Goal: Information Seeking & Learning: Learn about a topic

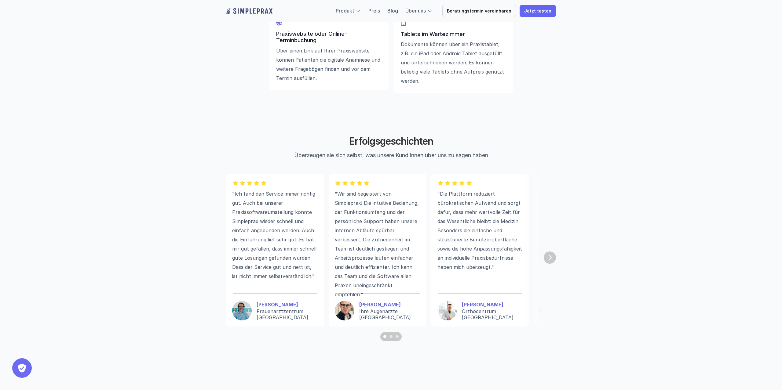
scroll to position [1550, 0]
click at [551, 259] on img "Next" at bounding box center [549, 257] width 12 height 12
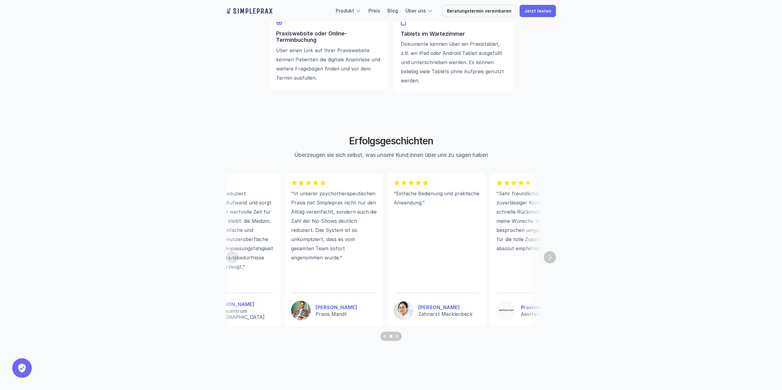
scroll to position [0, 250]
click at [550, 259] on img "Next" at bounding box center [549, 257] width 12 height 12
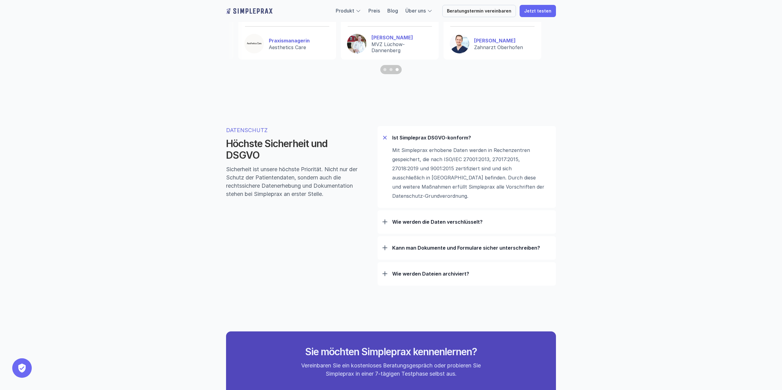
scroll to position [1817, 0]
click at [429, 220] on p "Wie werden die Daten verschlüsselt?" at bounding box center [471, 221] width 159 height 6
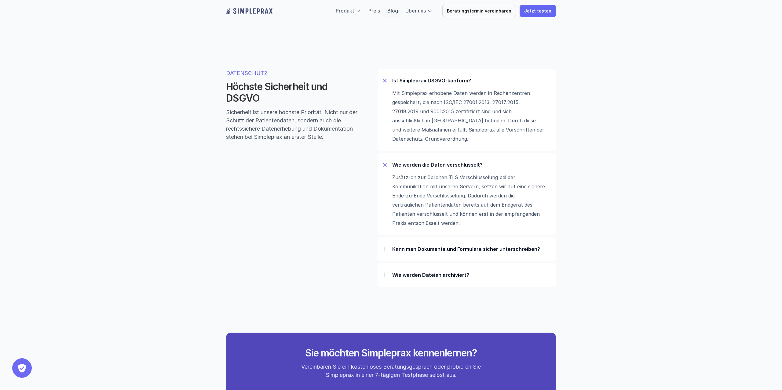
scroll to position [1877, 0]
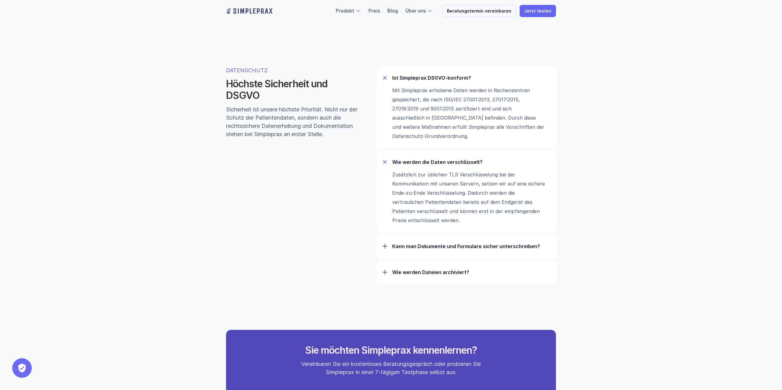
click at [474, 249] on p "Kann man Dokumente und Formulare sicher unterschreiben?" at bounding box center [471, 246] width 159 height 6
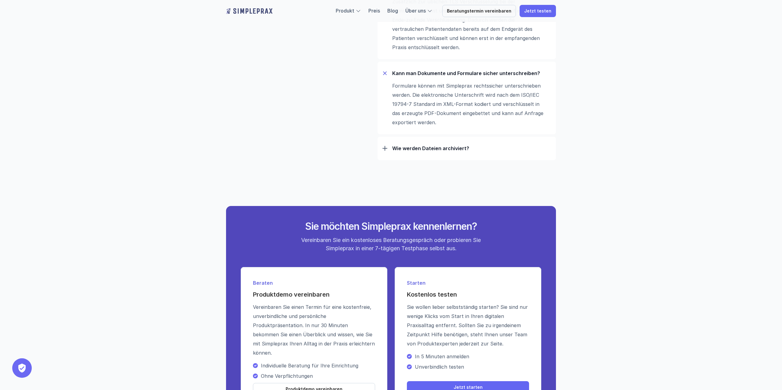
scroll to position [2053, 0]
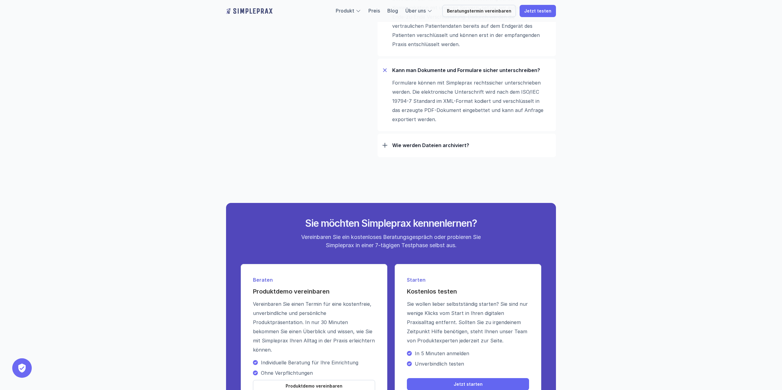
click at [453, 142] on div "Wie werden Dateien archiviert?" at bounding box center [466, 145] width 169 height 16
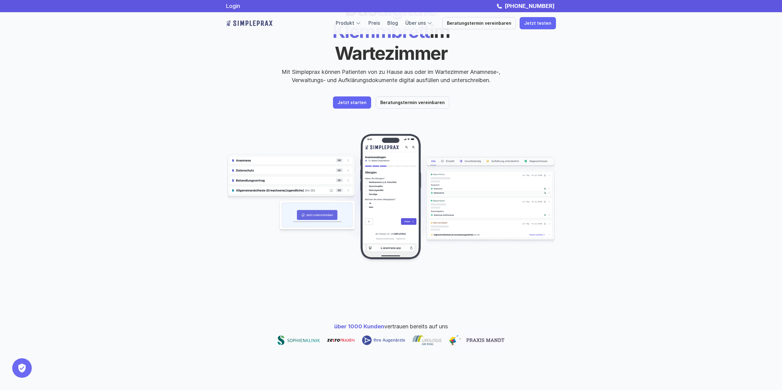
scroll to position [37, 0]
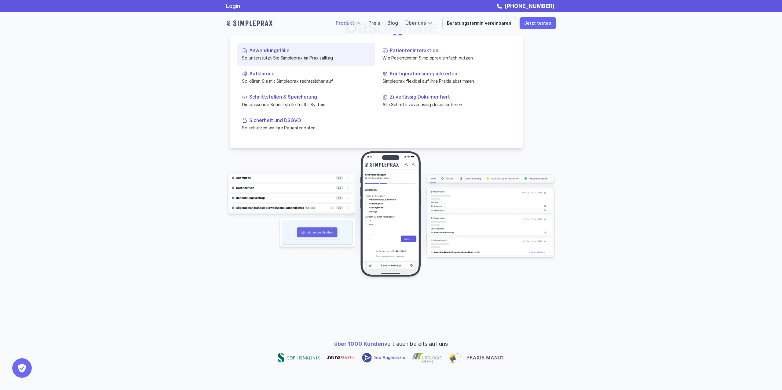
click at [288, 51] on p "Anwendungsfälle" at bounding box center [309, 51] width 121 height 6
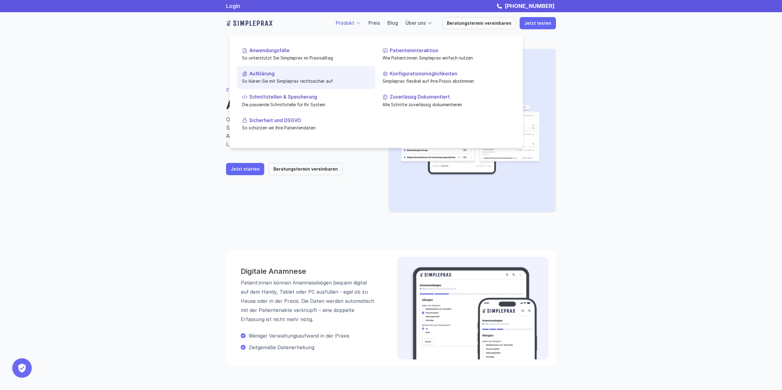
click at [298, 80] on p "So klären Sie mit Simpleprax rechtssicher auf" at bounding box center [306, 81] width 128 height 6
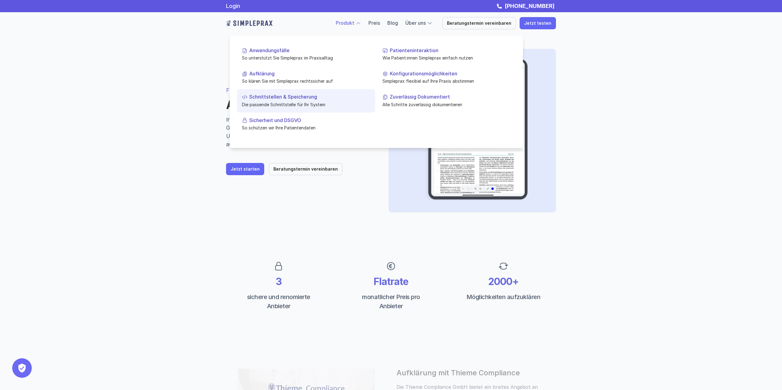
click at [301, 96] on p "Schnittstellen & Speicherung" at bounding box center [309, 97] width 121 height 6
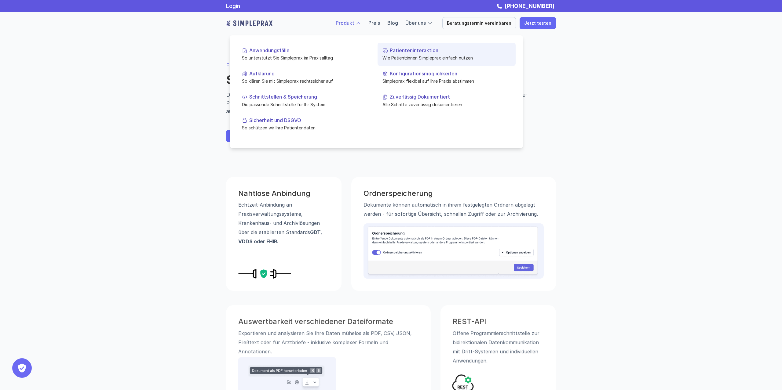
click at [403, 55] on p "Wie Patient:innen Simpleprax einfach nutzen" at bounding box center [446, 58] width 128 height 6
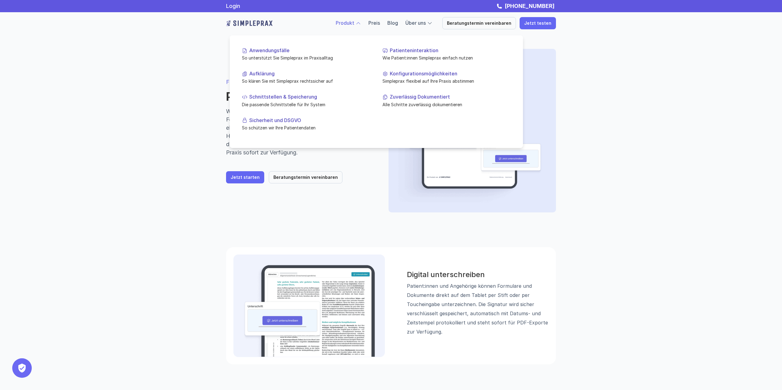
click at [361, 24] on div at bounding box center [357, 22] width 5 height 5
click at [408, 74] on p "Konfigurationsmöglichkeiten" at bounding box center [450, 74] width 121 height 6
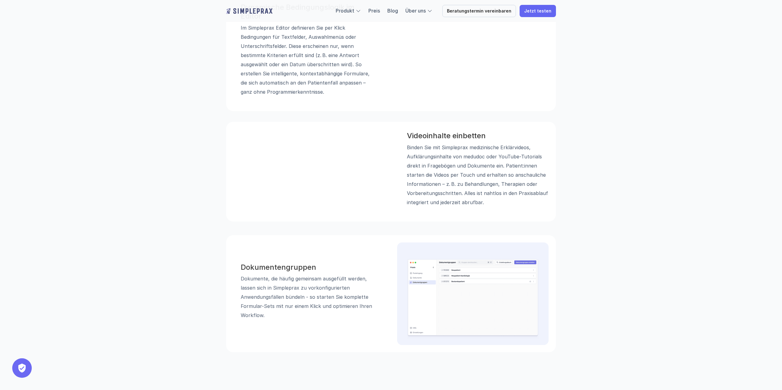
scroll to position [465, 0]
click at [380, 10] on link "Preis" at bounding box center [374, 11] width 12 height 6
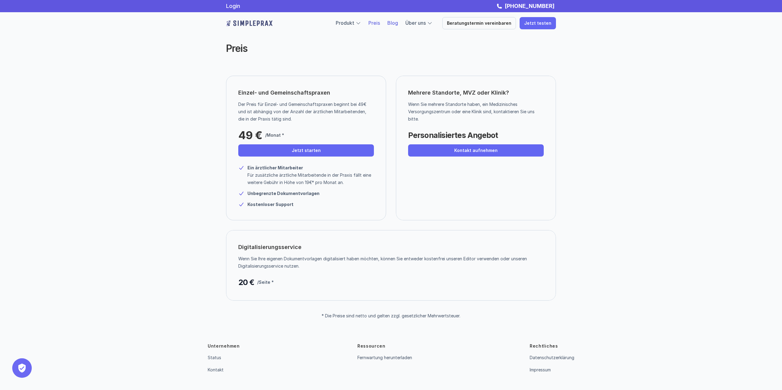
click at [398, 23] on link "Blog" at bounding box center [392, 23] width 11 height 6
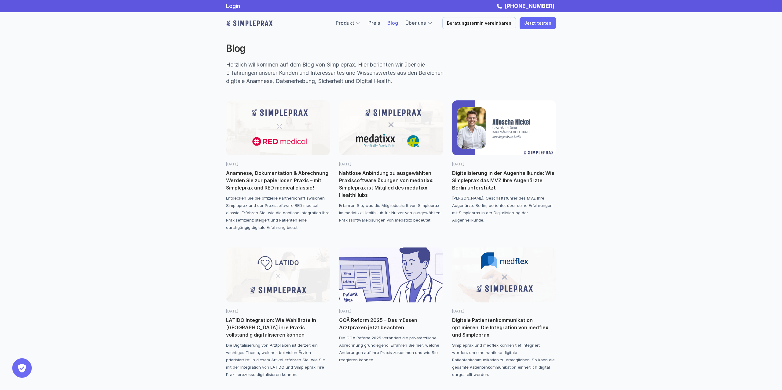
click at [398, 23] on link "Blog" at bounding box center [392, 23] width 11 height 6
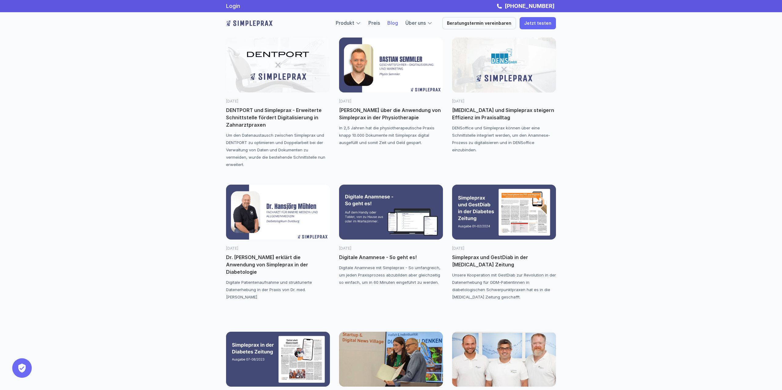
scroll to position [650, 0]
